Goal: Task Accomplishment & Management: Manage account settings

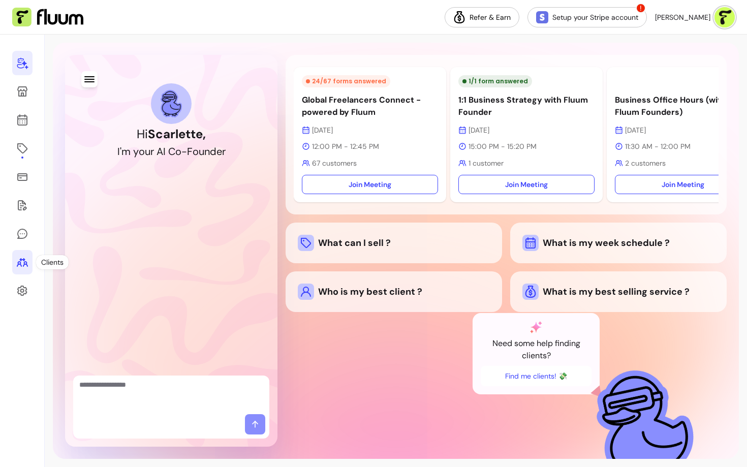
click at [19, 266] on icon at bounding box center [22, 262] width 12 height 12
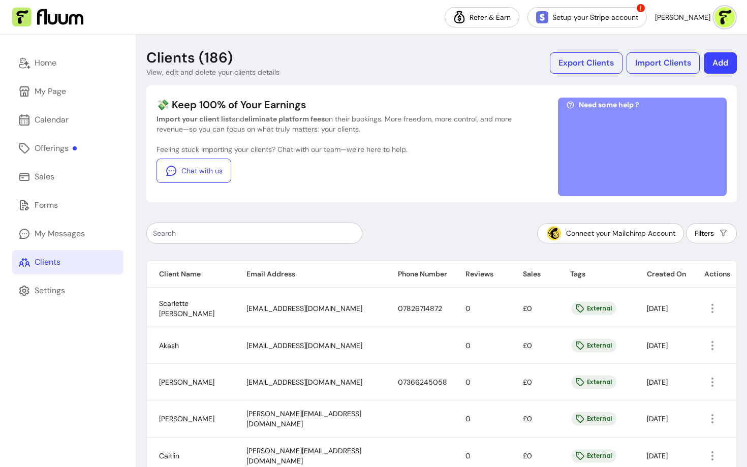
click at [197, 230] on input "text" at bounding box center [254, 233] width 203 height 10
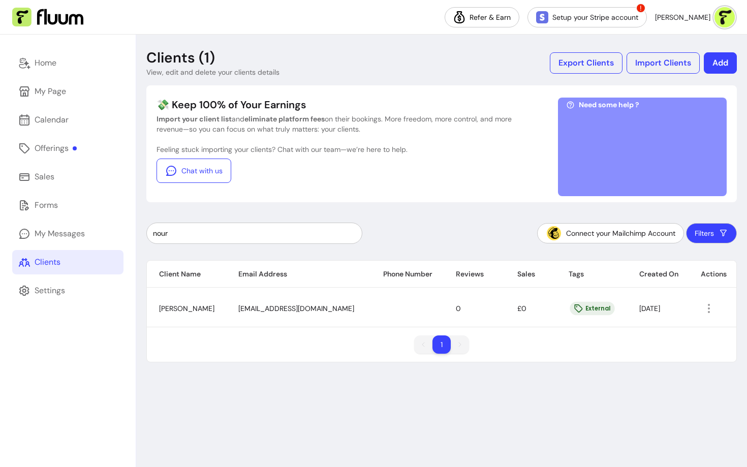
type input "nour"
click at [704, 307] on icon "button" at bounding box center [709, 309] width 12 height 12
click at [648, 331] on span "Amend" at bounding box center [667, 332] width 74 height 10
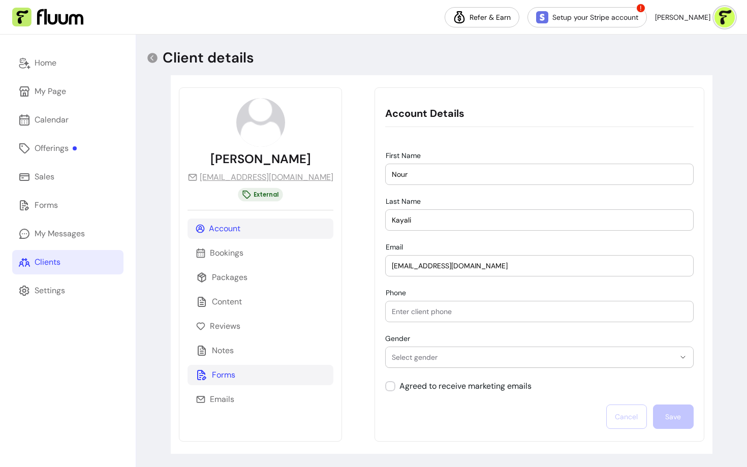
click at [218, 376] on p "Forms" at bounding box center [223, 375] width 23 height 12
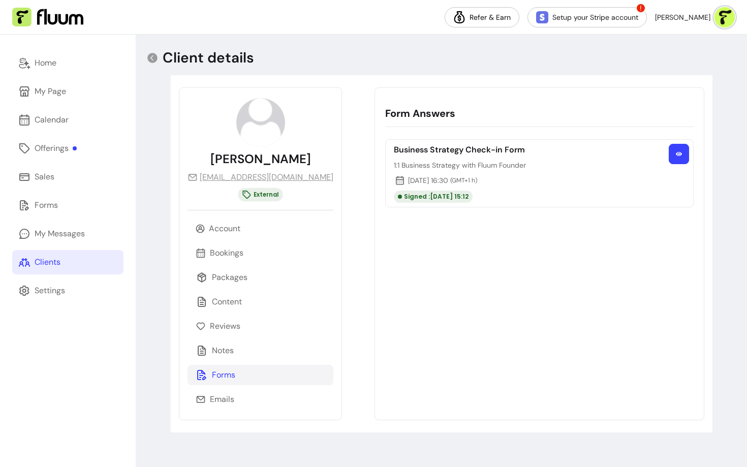
click at [679, 156] on icon "button" at bounding box center [679, 154] width 6 height 4
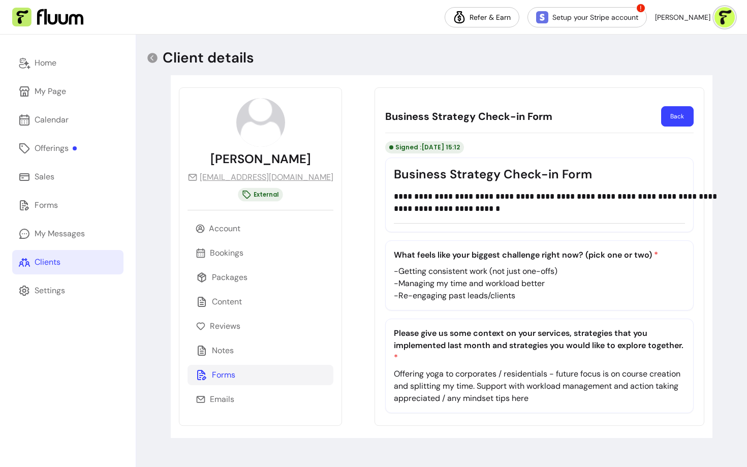
click at [398, 372] on p "Offering yoga to corporates / residentials - future focus is on course creation…" at bounding box center [539, 386] width 291 height 37
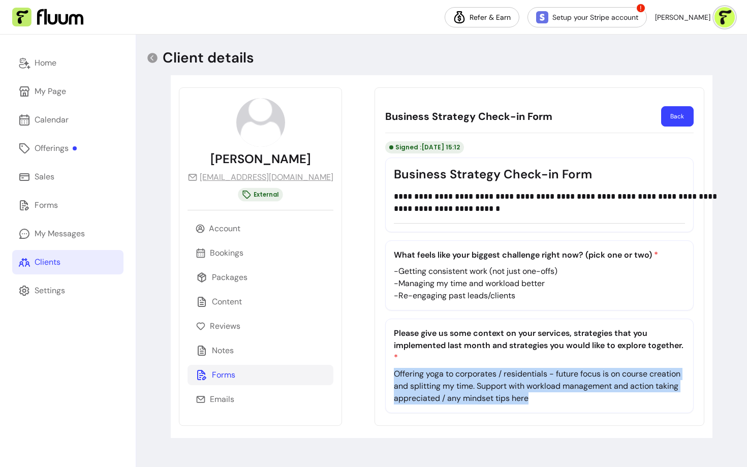
click at [398, 372] on p "Offering yoga to corporates / residentials - future focus is on course creation…" at bounding box center [539, 386] width 291 height 37
